Goal: Task Accomplishment & Management: Manage account settings

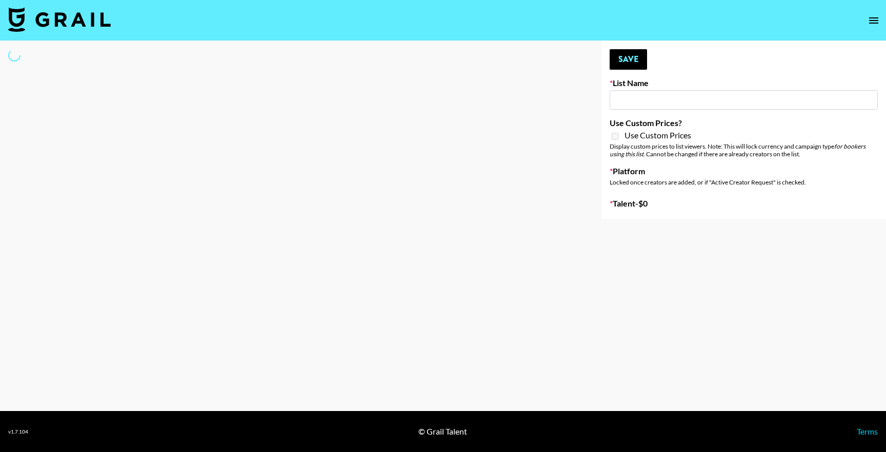
type input "EDM List"
select select "Song"
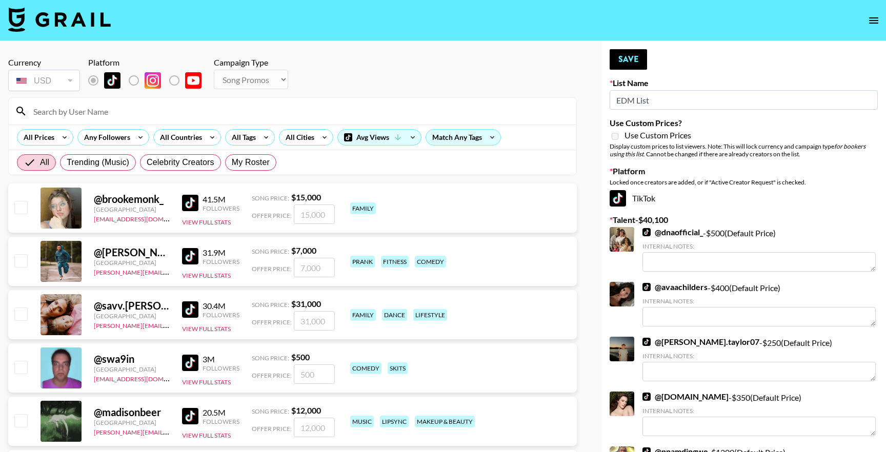
click at [129, 115] on input at bounding box center [298, 111] width 543 height 16
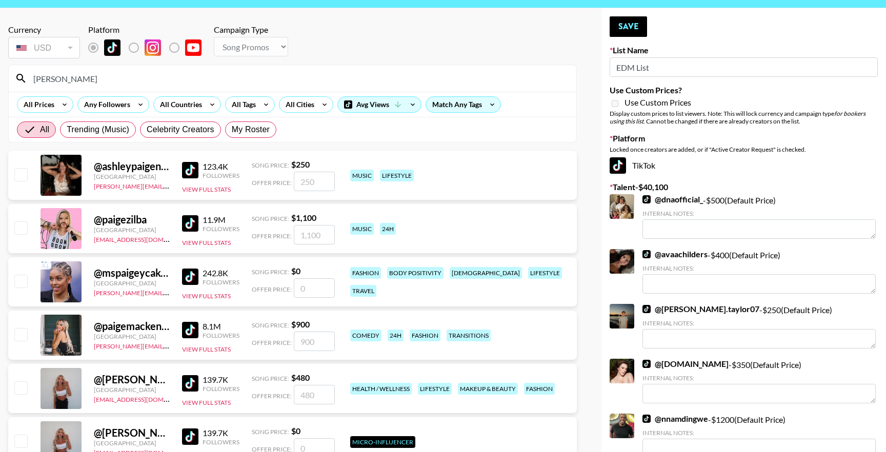
scroll to position [52, 0]
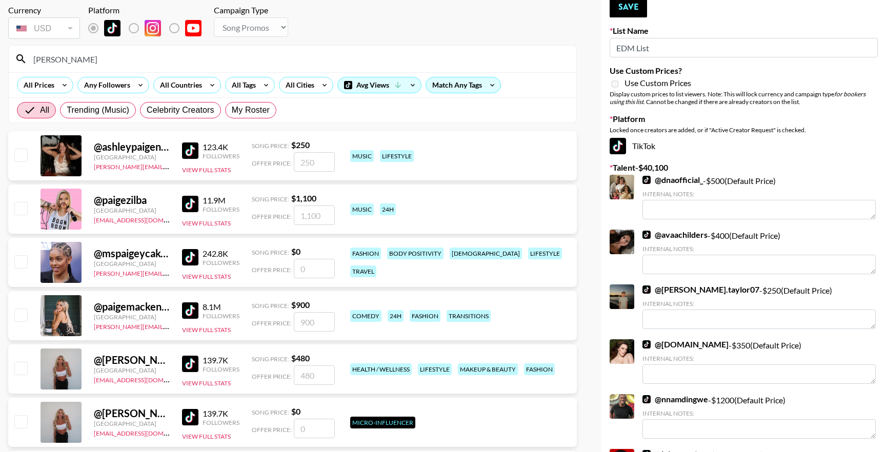
type input "[PERSON_NAME]"
click at [20, 372] on input "checkbox" at bounding box center [20, 368] width 12 height 12
checkbox input "true"
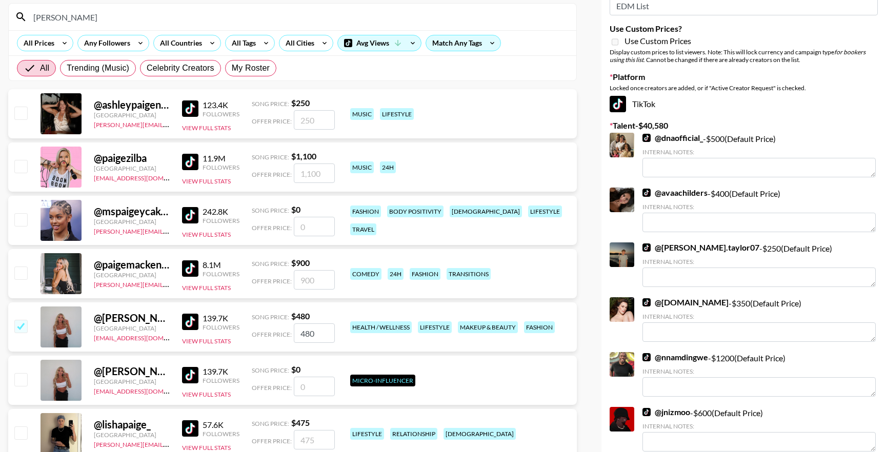
scroll to position [95, 0]
click at [318, 330] on input "480" at bounding box center [314, 332] width 41 height 19
type input "2"
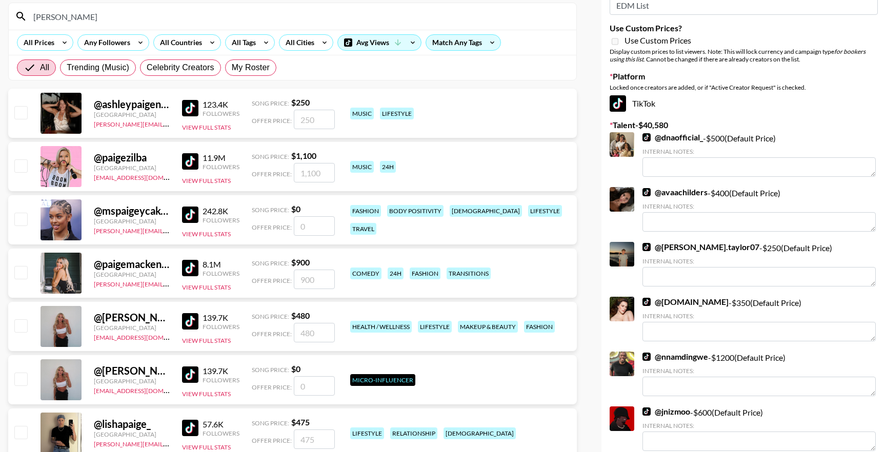
checkbox input "true"
type input "300"
